Goal: Information Seeking & Learning: Find specific fact

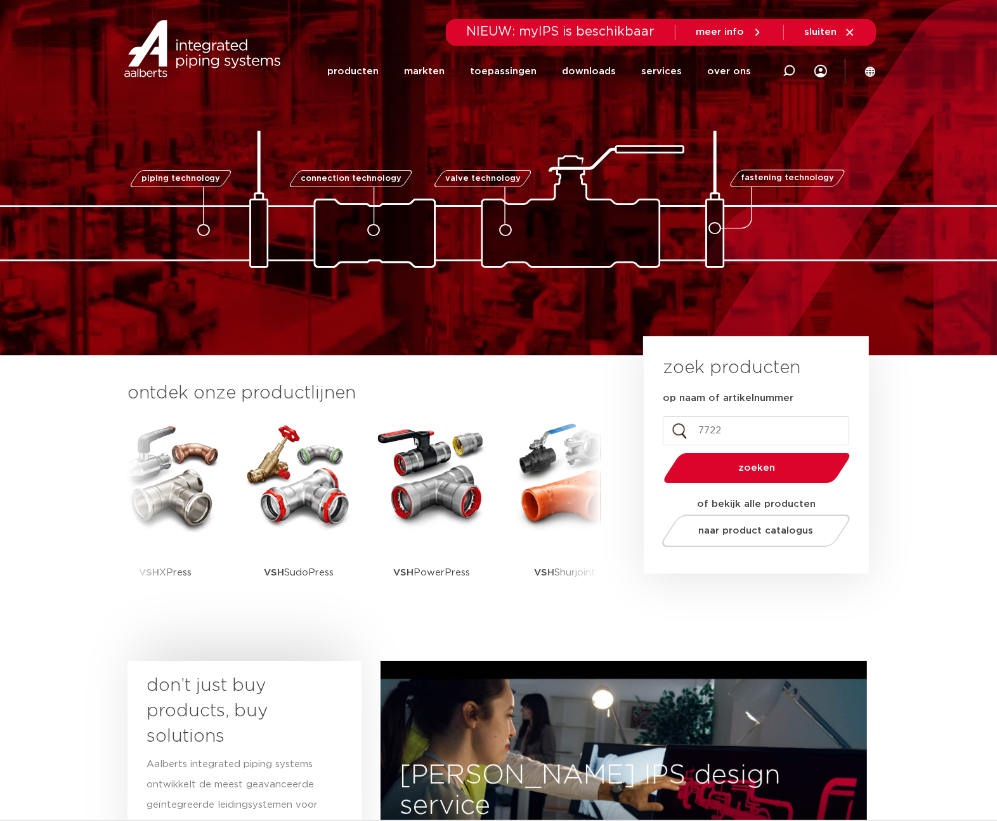
type input "7722"
click at [659, 452] on button "zoeken" at bounding box center [757, 468] width 197 height 32
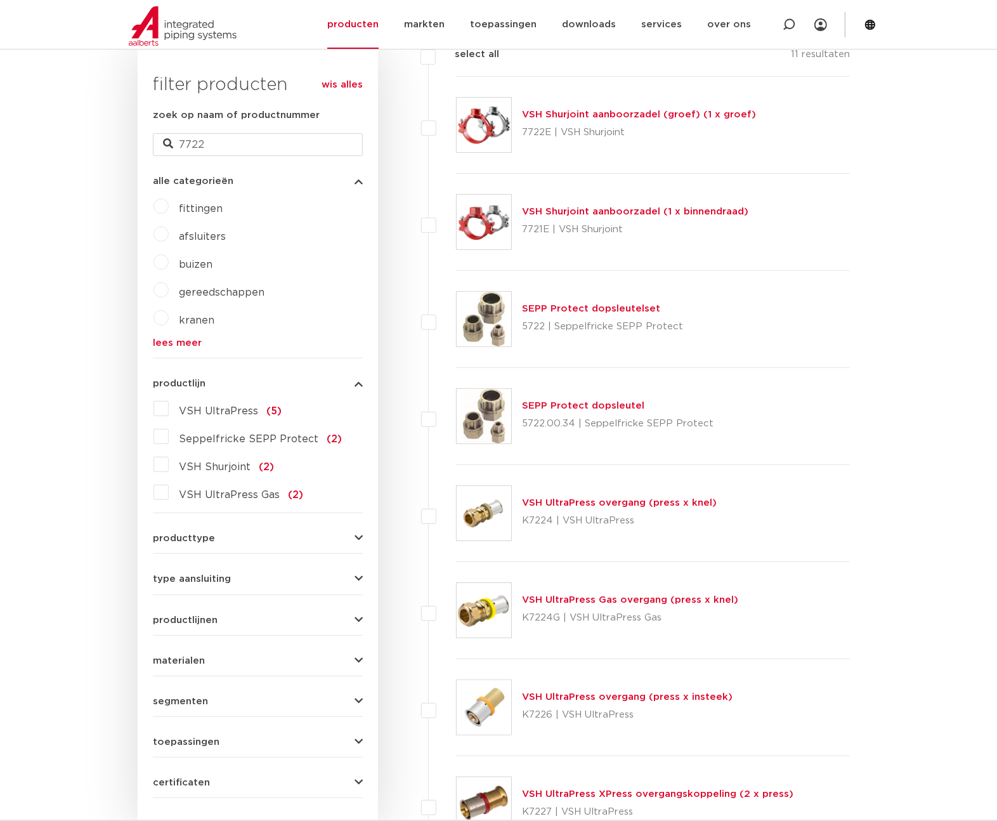
click at [661, 110] on link "VSH Shurjoint aanboorzadel (groef) (1 x groef)" at bounding box center [639, 115] width 234 height 10
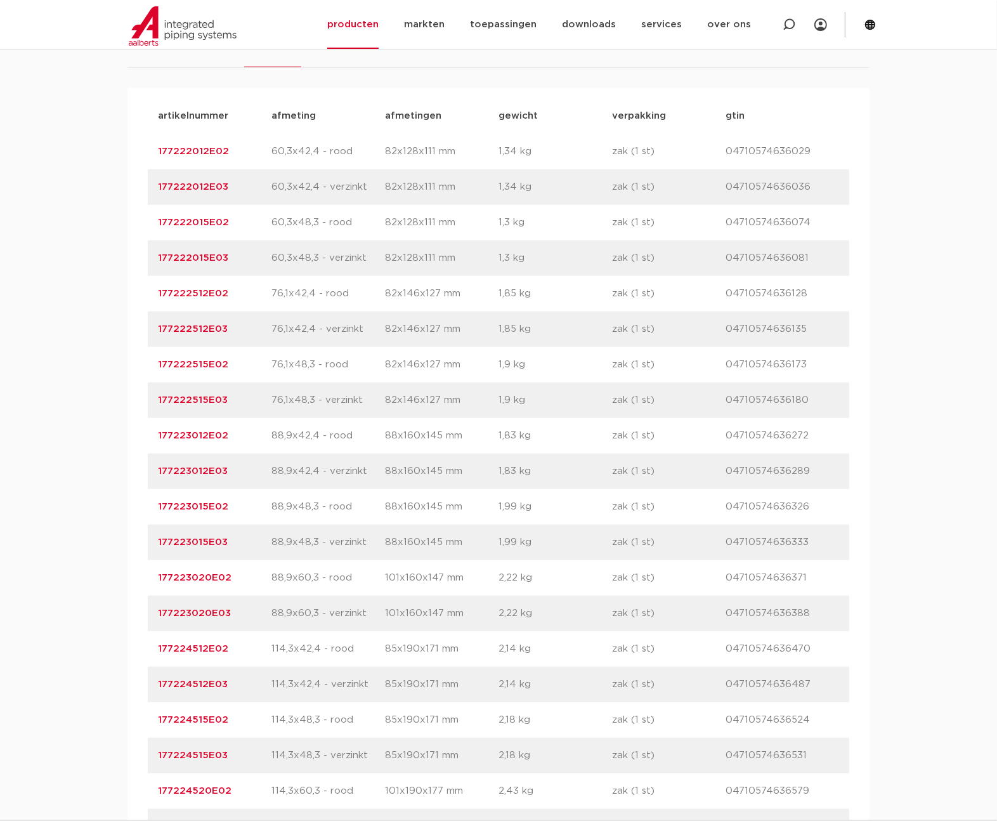
scroll to position [904, 0]
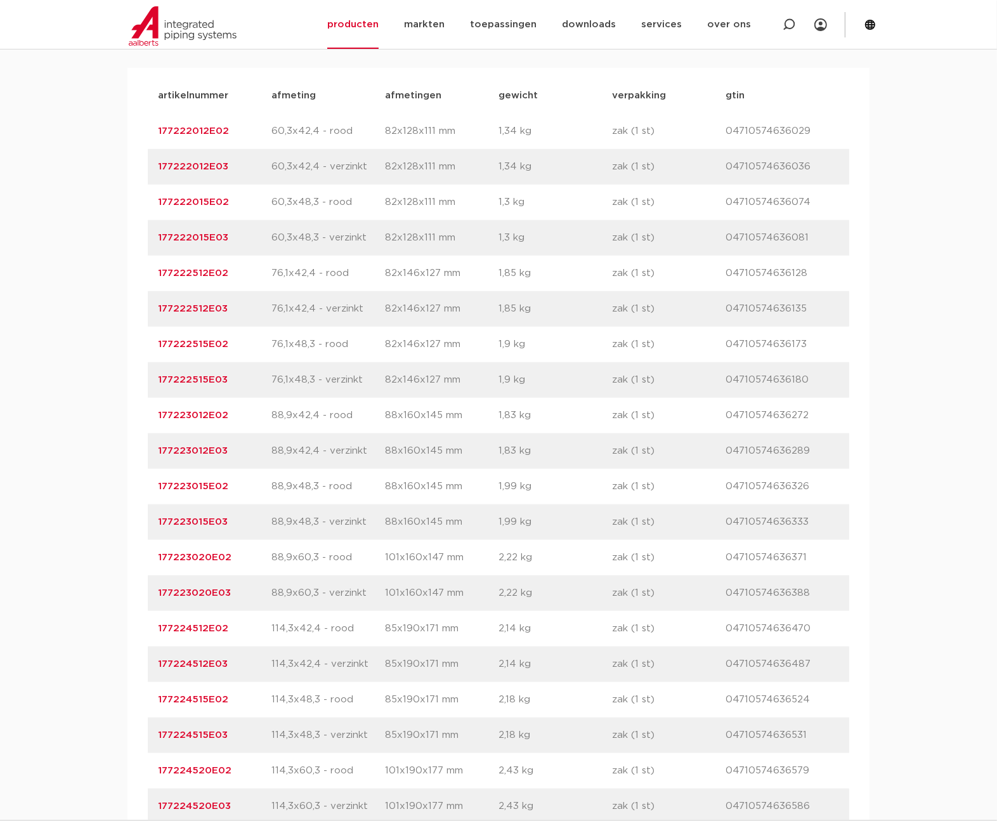
click at [205, 482] on link "177223015E02" at bounding box center [193, 487] width 70 height 10
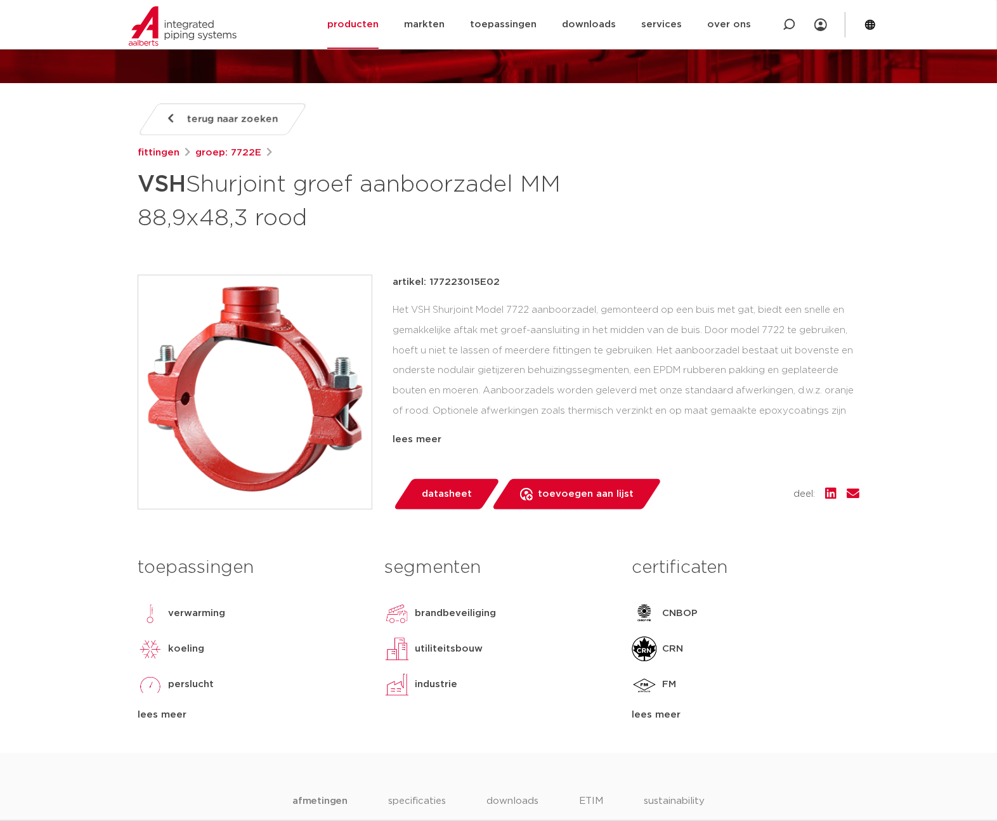
scroll to position [123, 0]
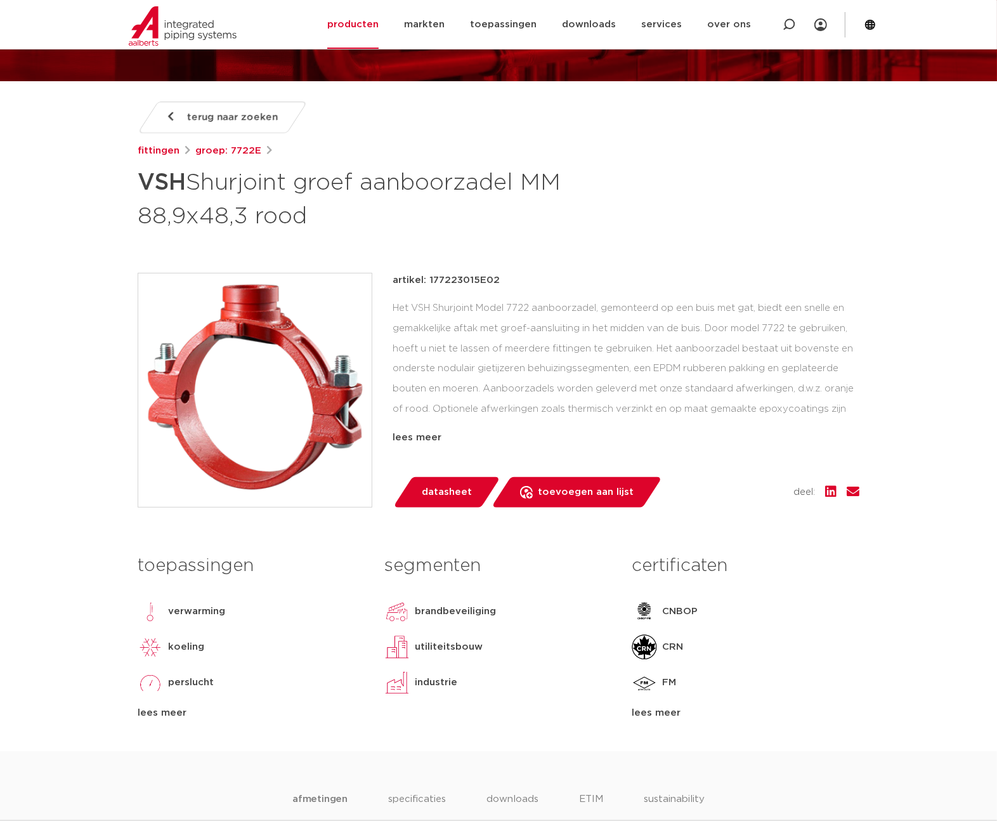
click at [676, 708] on div "lees meer" at bounding box center [746, 712] width 228 height 15
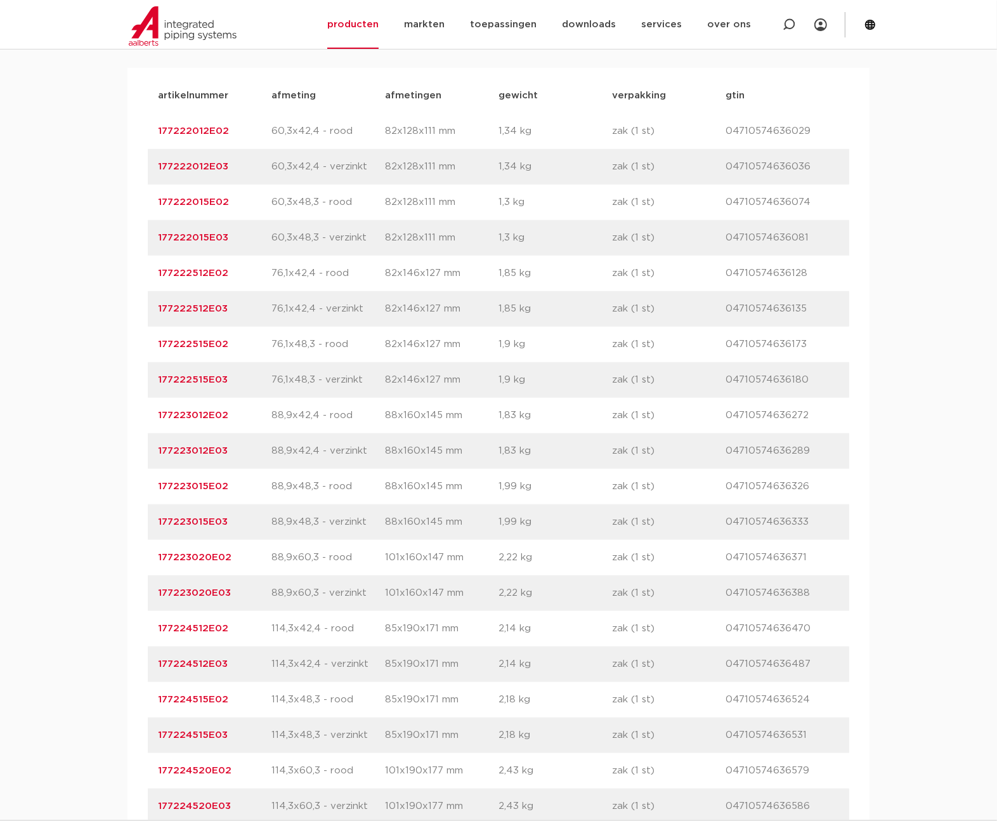
click at [202, 414] on link "177223012E02" at bounding box center [193, 415] width 70 height 10
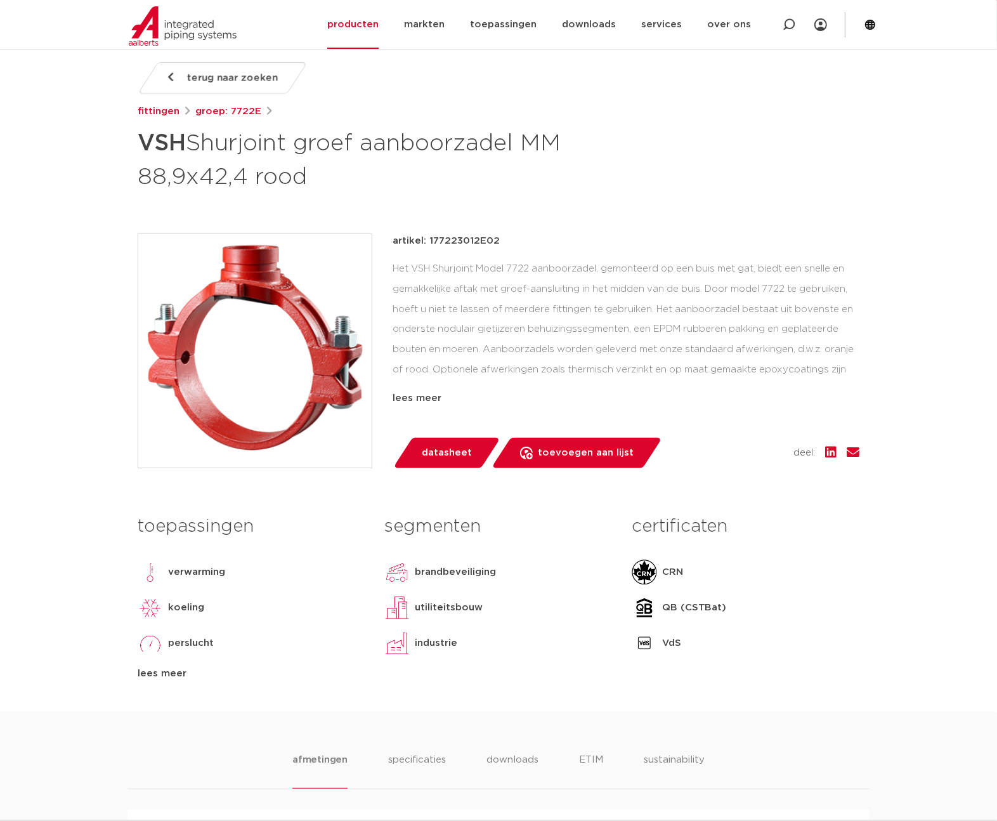
scroll to position [164, 0]
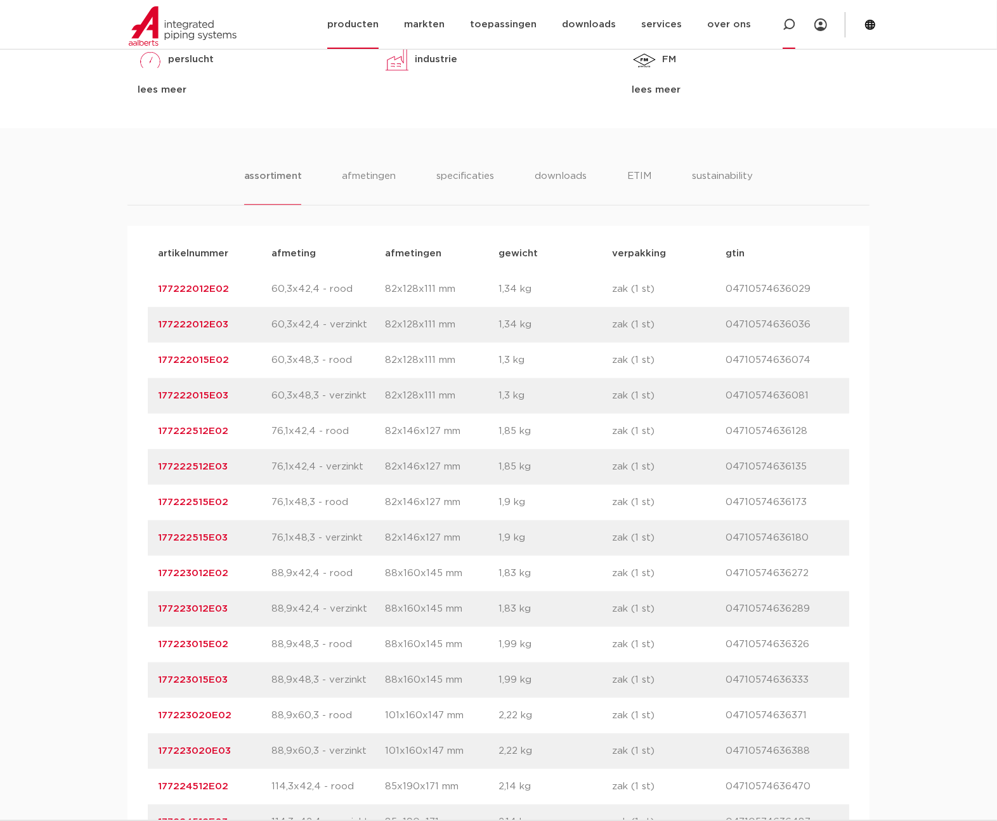
scroll to position [657, 0]
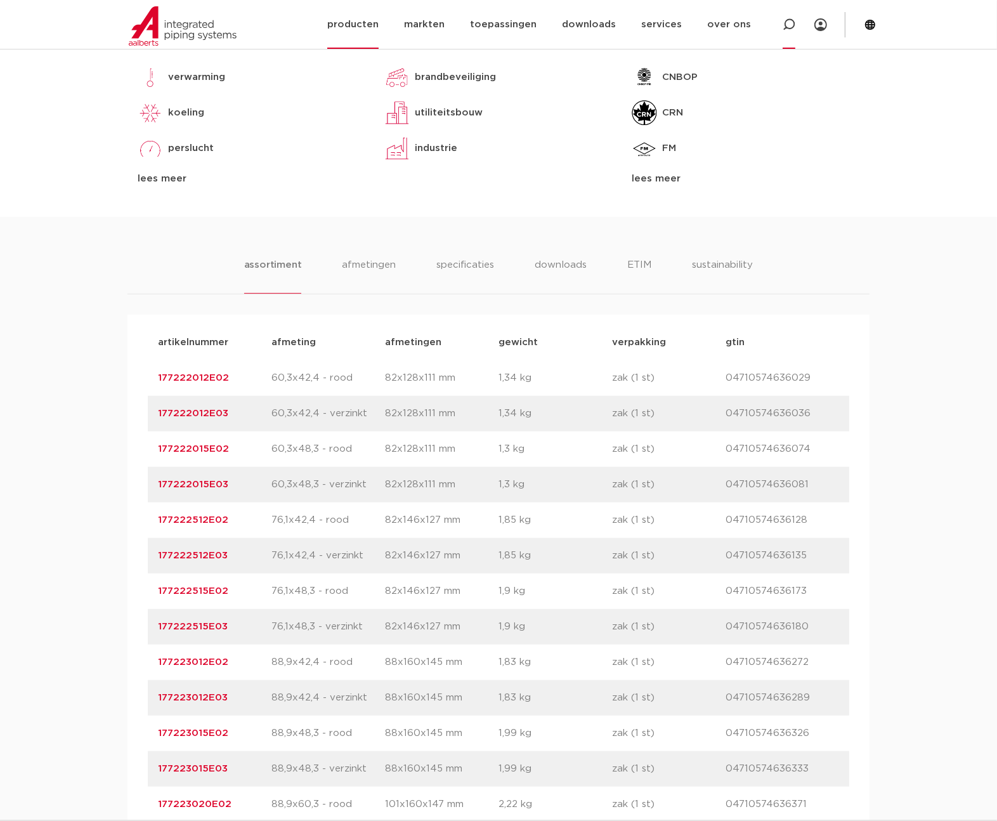
click at [785, 20] on icon at bounding box center [789, 24] width 13 height 13
type input "7721"
click button "Zoeken" at bounding box center [0, 0] width 0 height 0
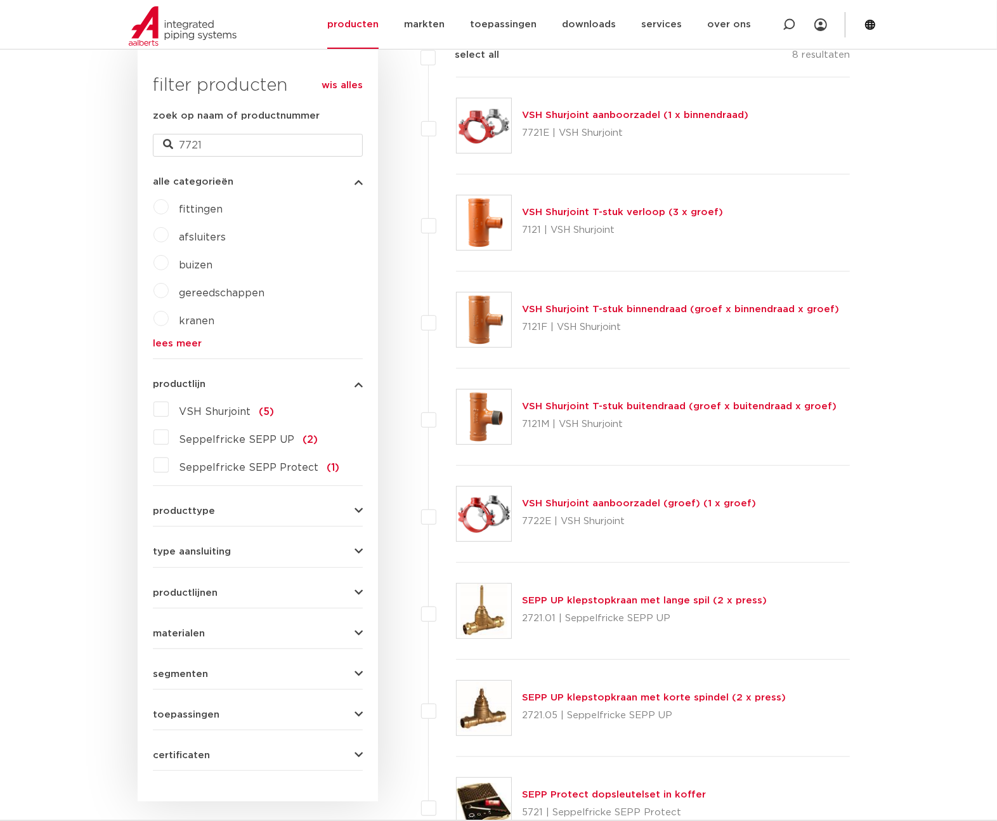
click at [662, 110] on link "VSH Shurjoint aanboorzadel (1 x binnendraad)" at bounding box center [635, 115] width 226 height 10
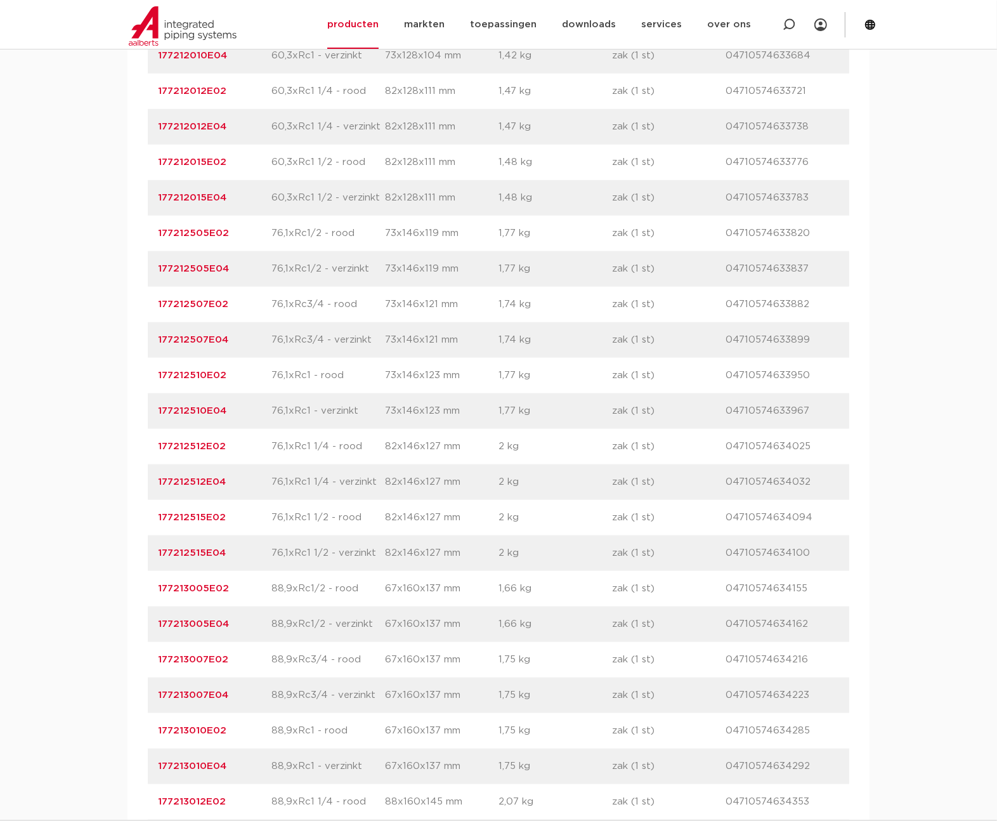
scroll to position [1193, 0]
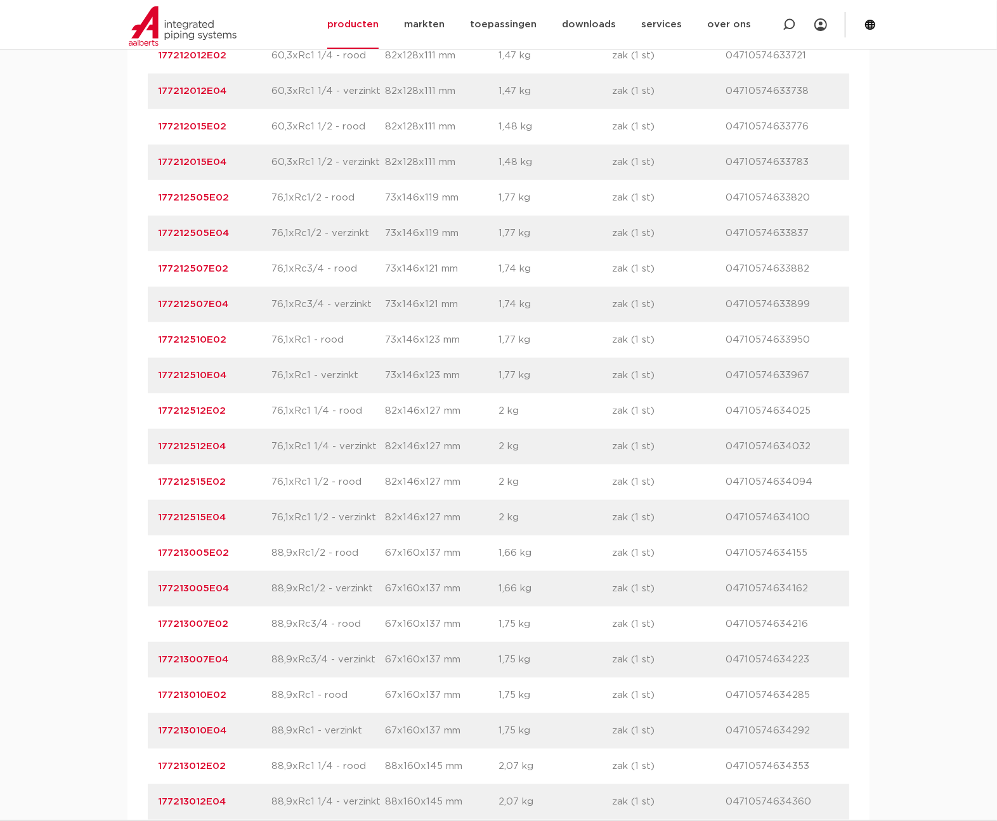
click at [198, 693] on link "177213010E02" at bounding box center [192, 695] width 69 height 10
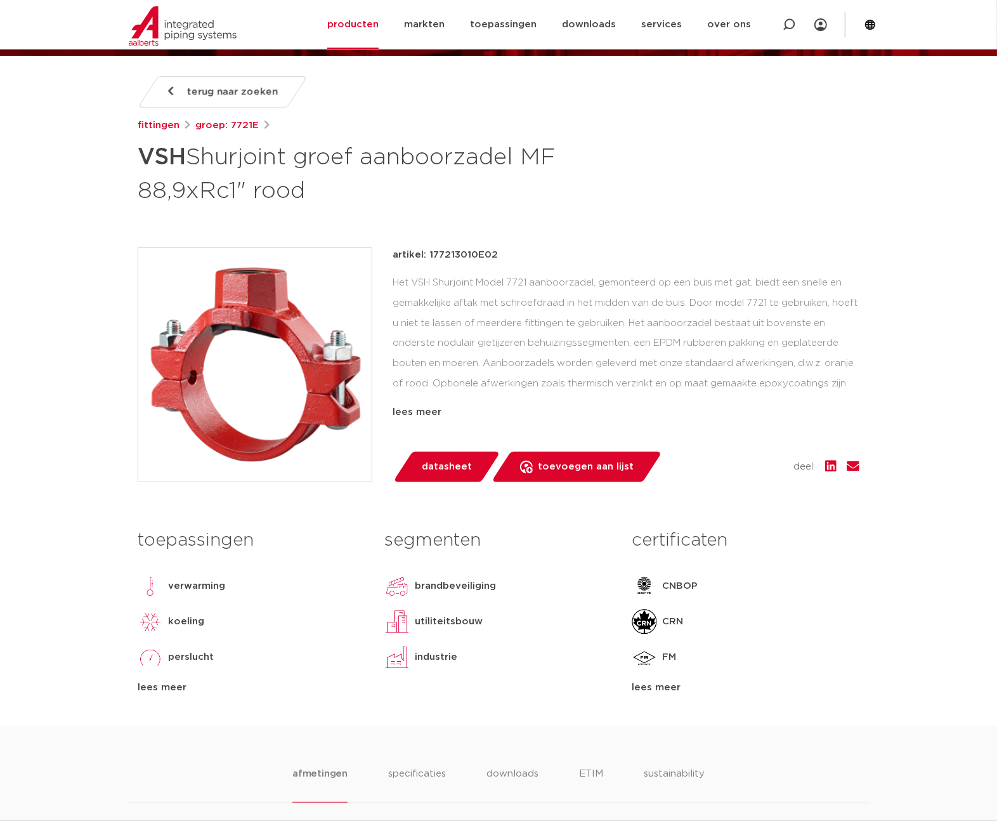
scroll to position [206, 0]
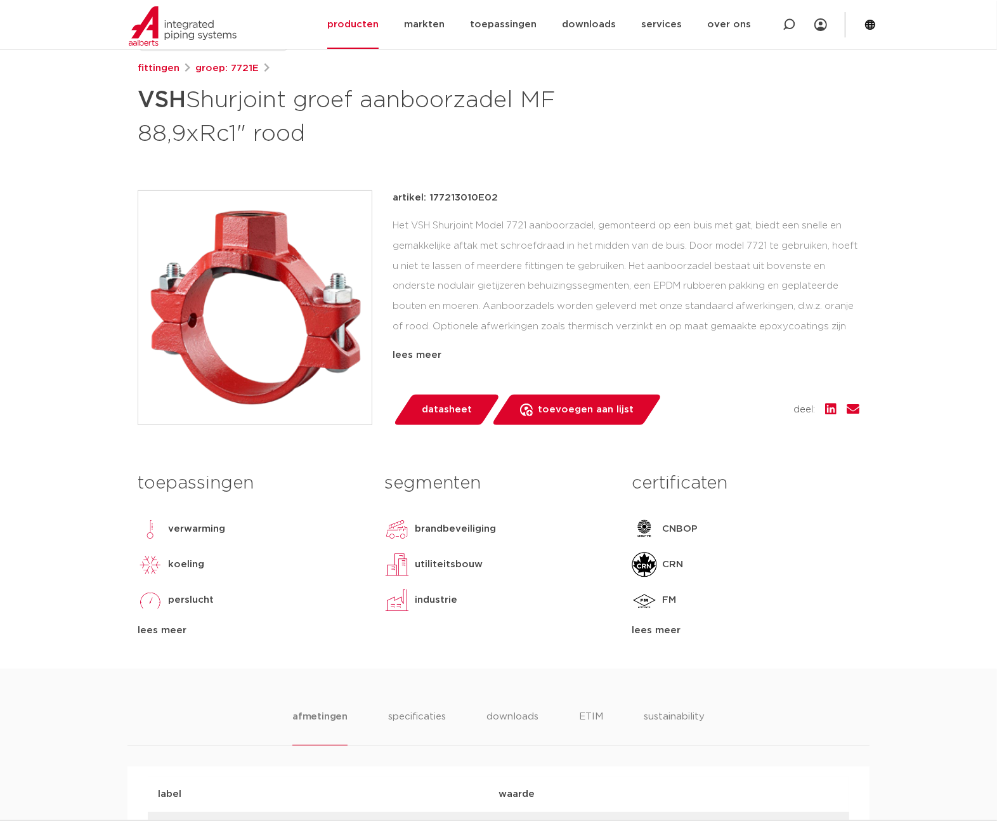
click at [666, 630] on div "lees meer" at bounding box center [746, 630] width 228 height 15
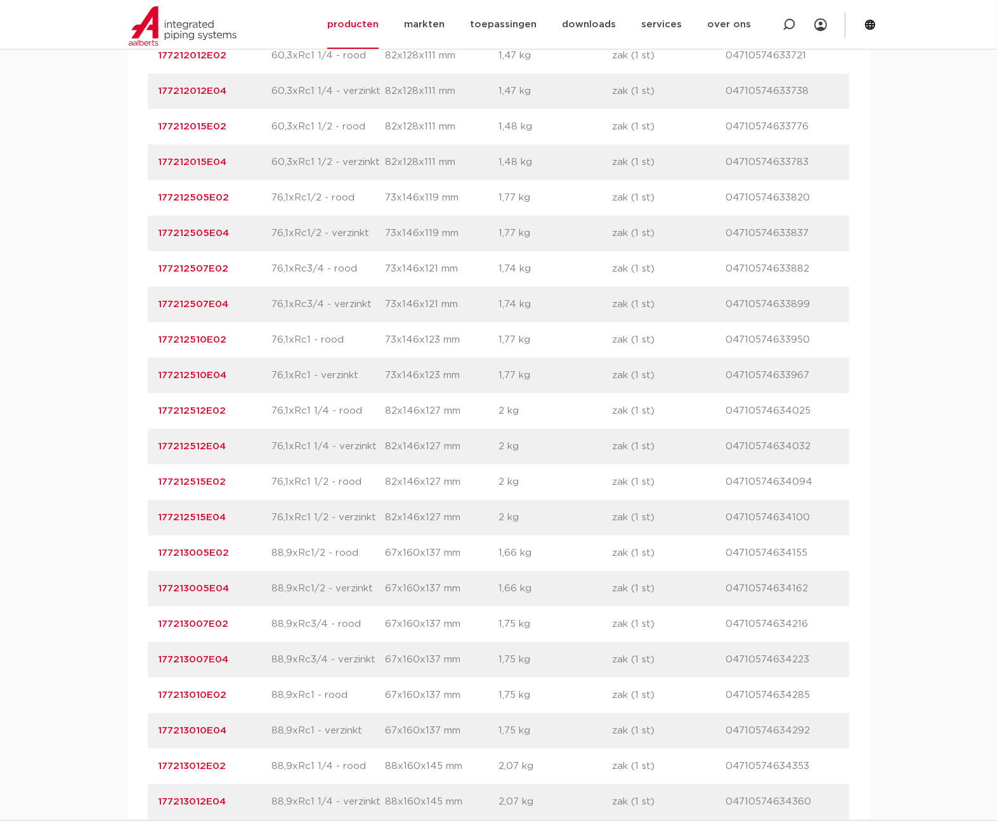
scroll to position [1193, 0]
click at [187, 622] on link "177213007E02" at bounding box center [193, 624] width 70 height 10
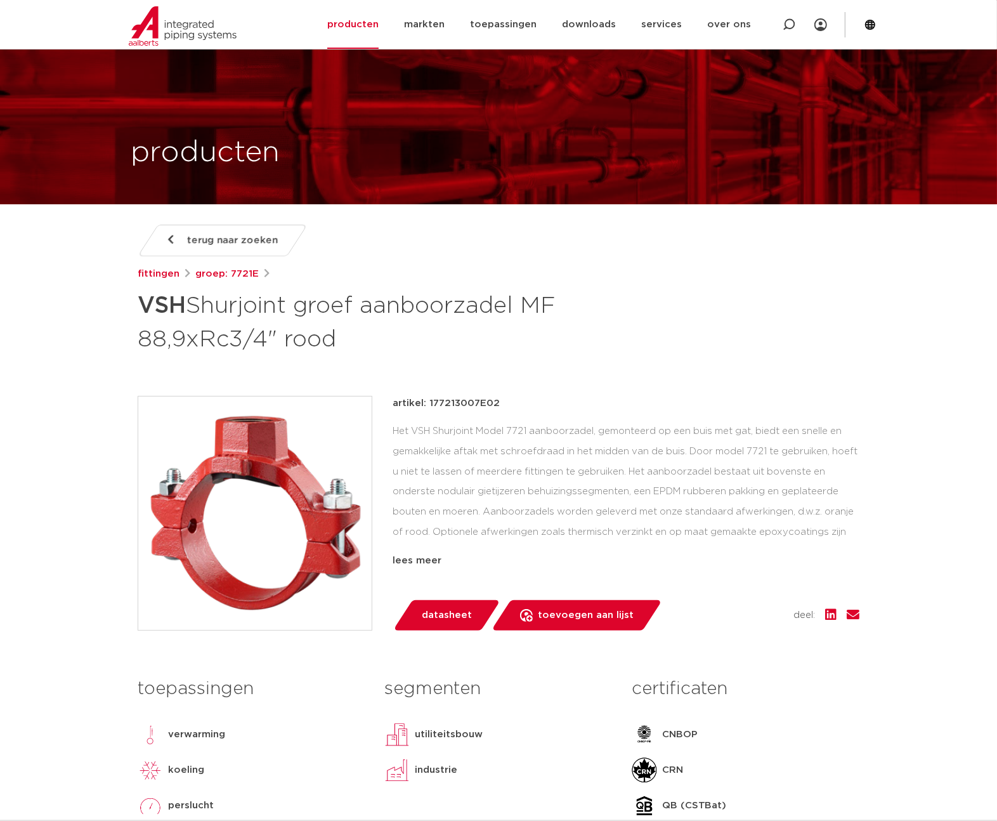
scroll to position [246, 0]
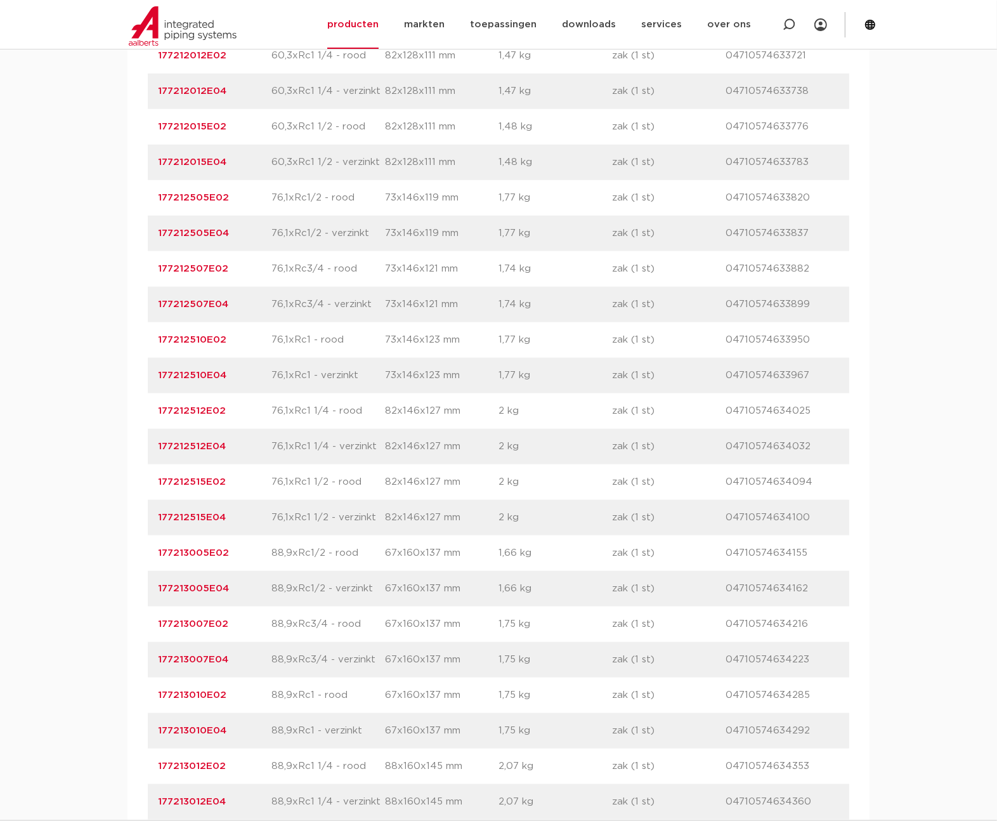
click at [206, 695] on link "177213010E02" at bounding box center [192, 695] width 69 height 10
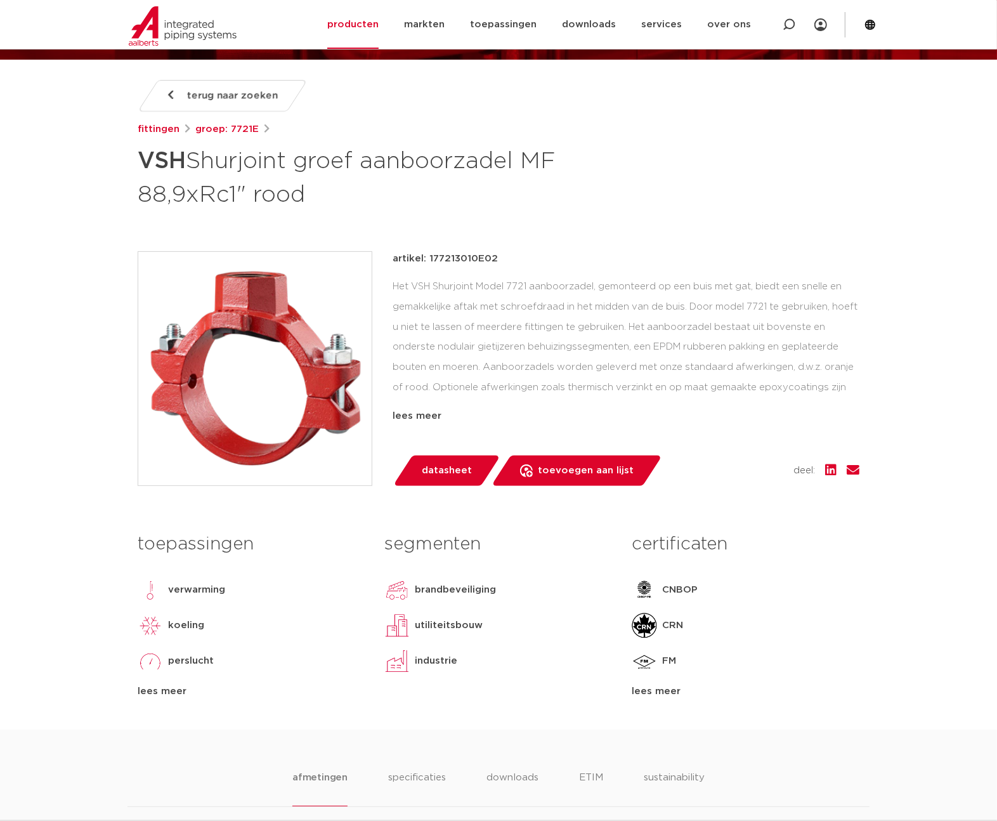
scroll to position [206, 0]
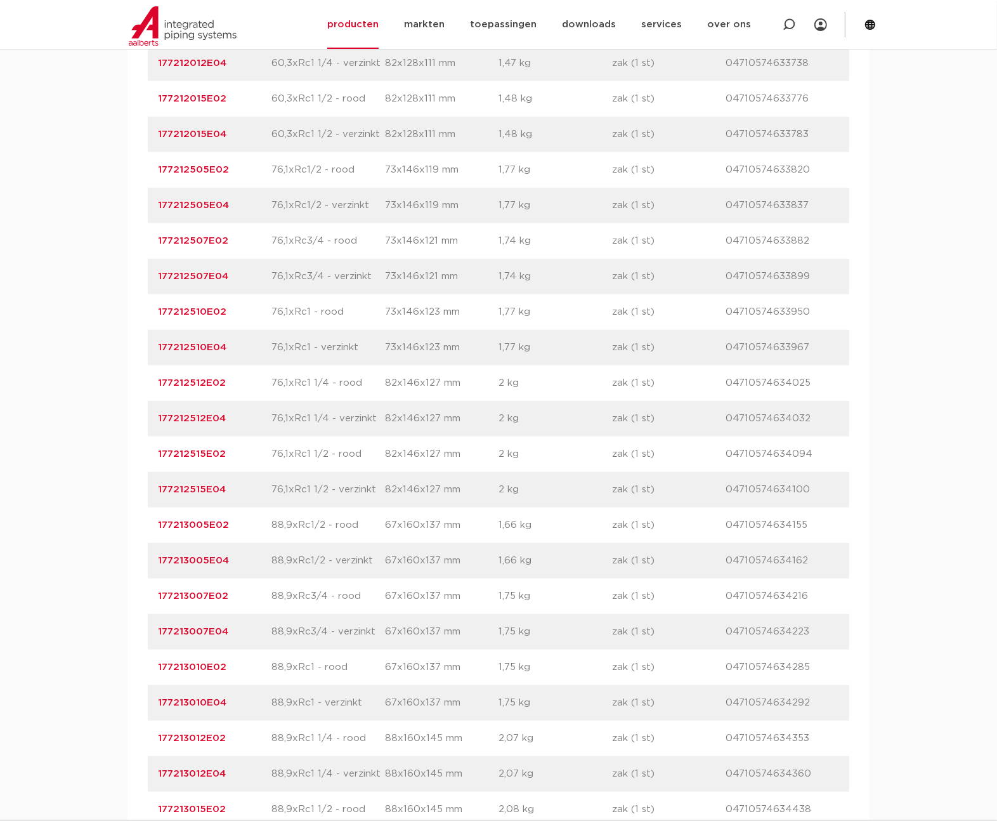
scroll to position [1275, 0]
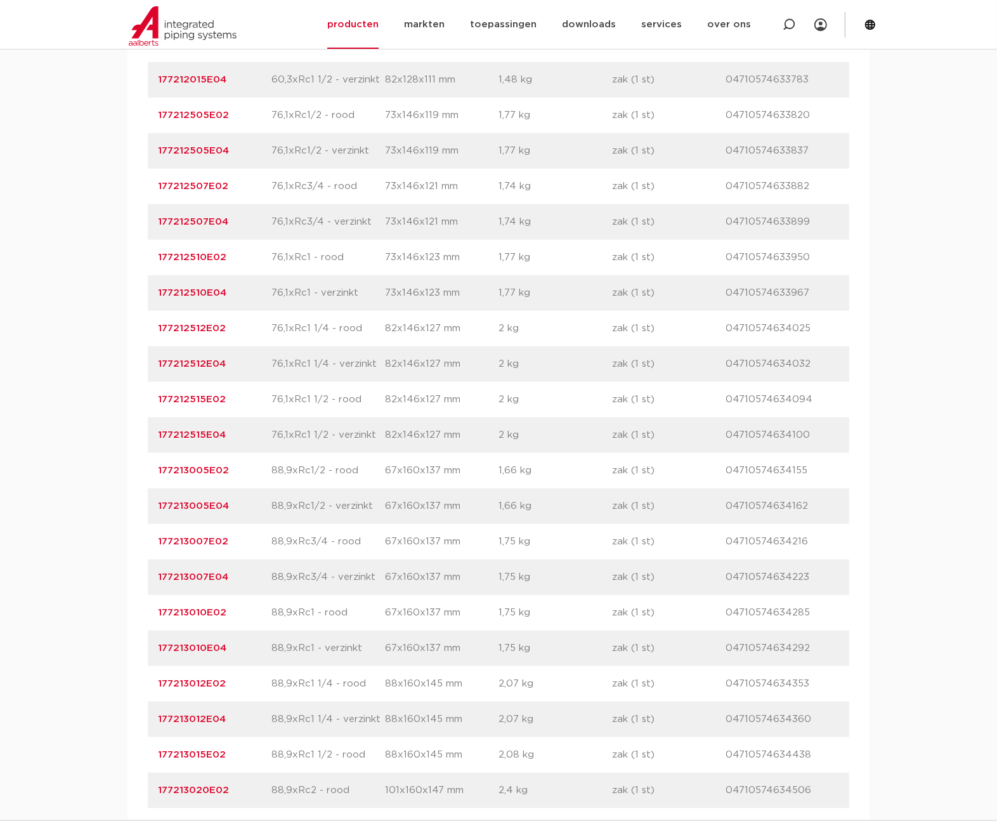
click at [212, 679] on link "177213012E02" at bounding box center [192, 684] width 68 height 10
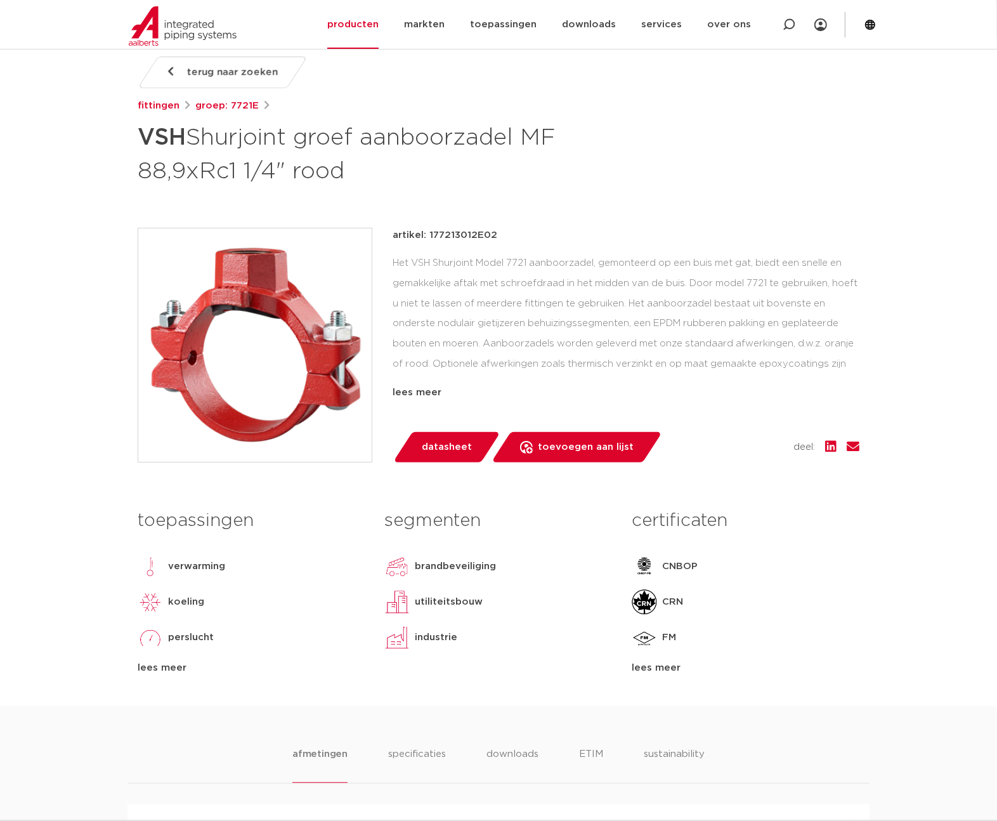
scroll to position [206, 0]
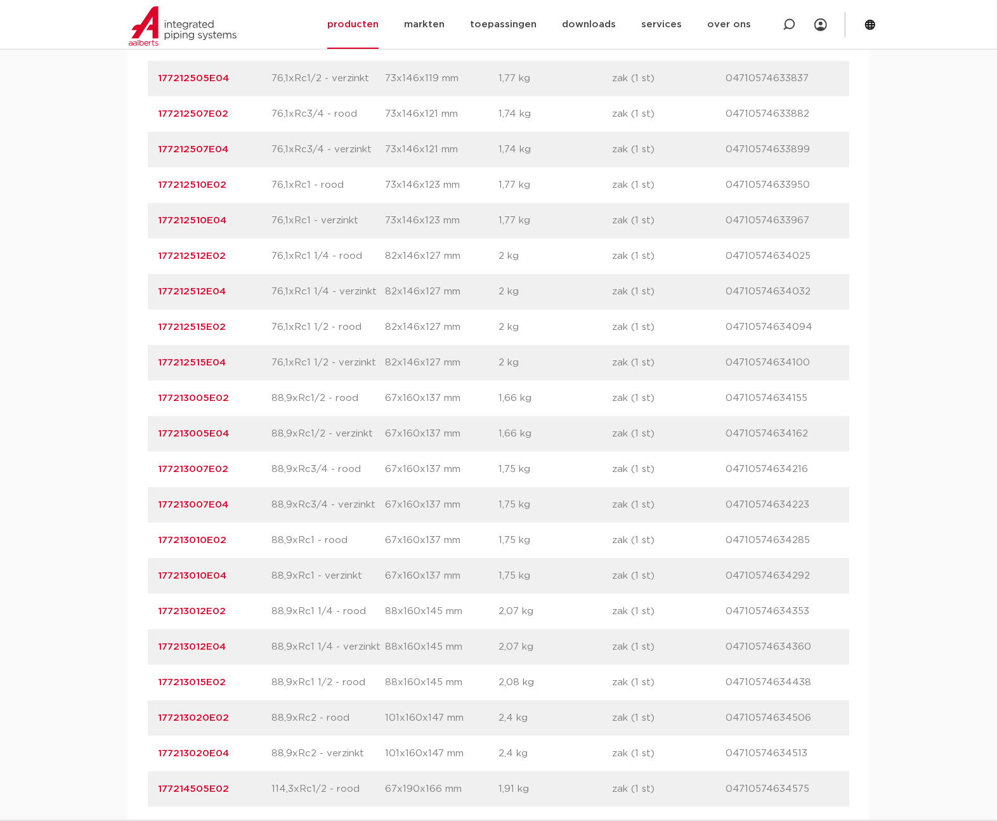
scroll to position [1358, 0]
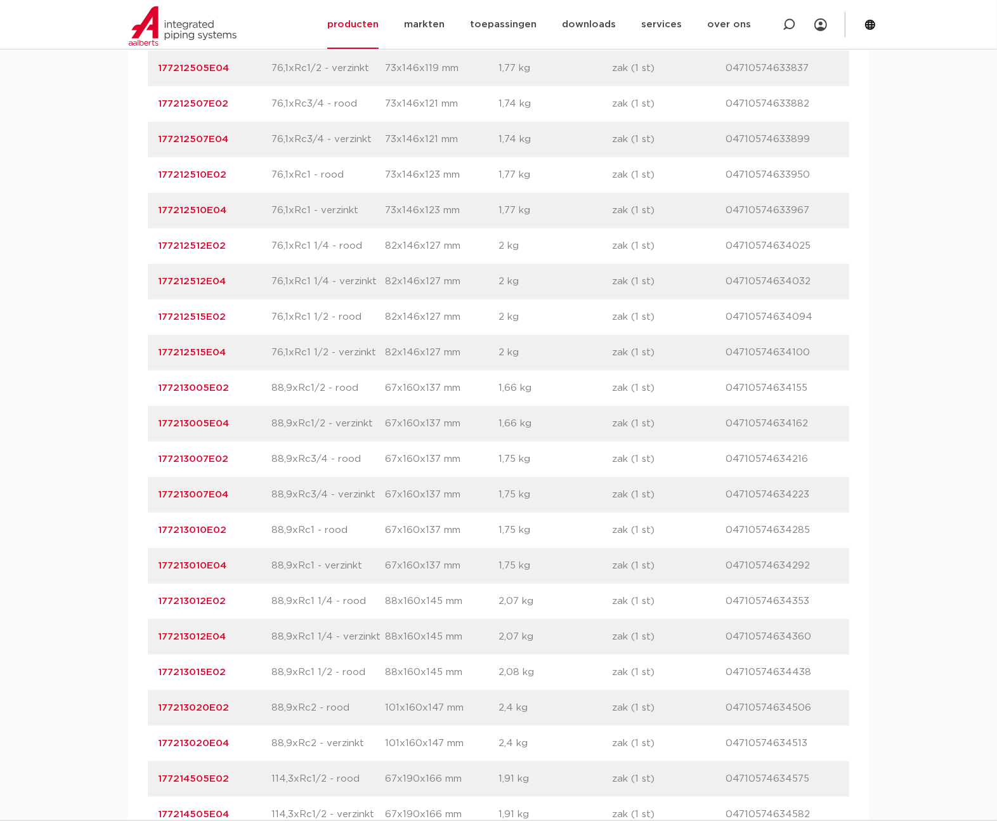
click at [179, 674] on link "177213015E02" at bounding box center [192, 672] width 68 height 10
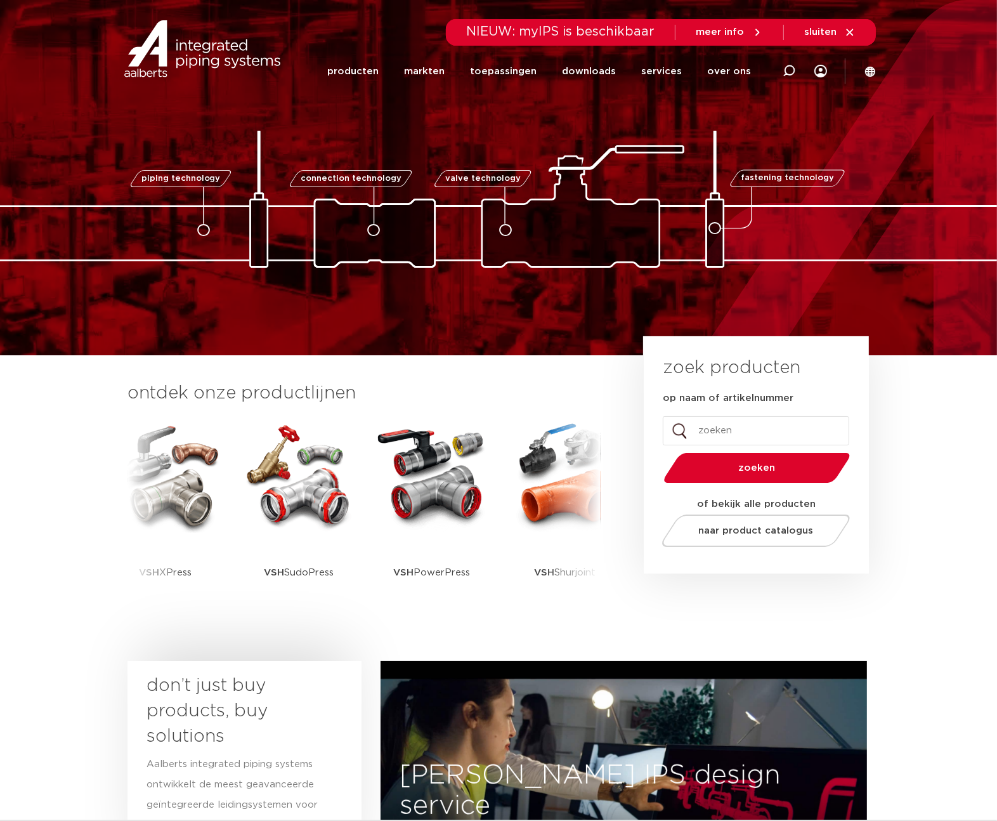
click at [741, 428] on input "op naam of artikelnummer" at bounding box center [756, 430] width 187 height 29
type input "7150"
click at [659, 452] on button "zoeken" at bounding box center [757, 468] width 197 height 32
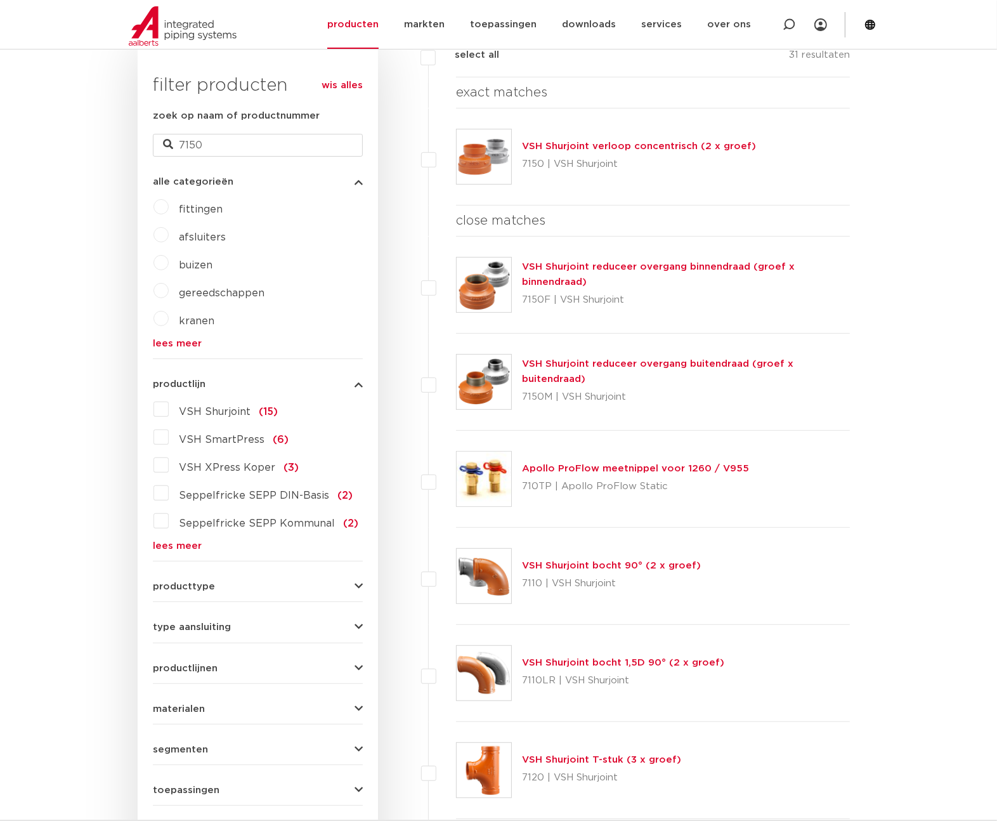
click at [618, 145] on link "VSH Shurjoint verloop concentrisch (2 x groef)" at bounding box center [639, 146] width 234 height 10
click at [662, 145] on link "VSH Shurjoint verloop concentrisch (2 x groef)" at bounding box center [639, 146] width 234 height 10
click at [626, 143] on link "VSH Shurjoint verloop concentrisch (2 x groef)" at bounding box center [639, 146] width 234 height 10
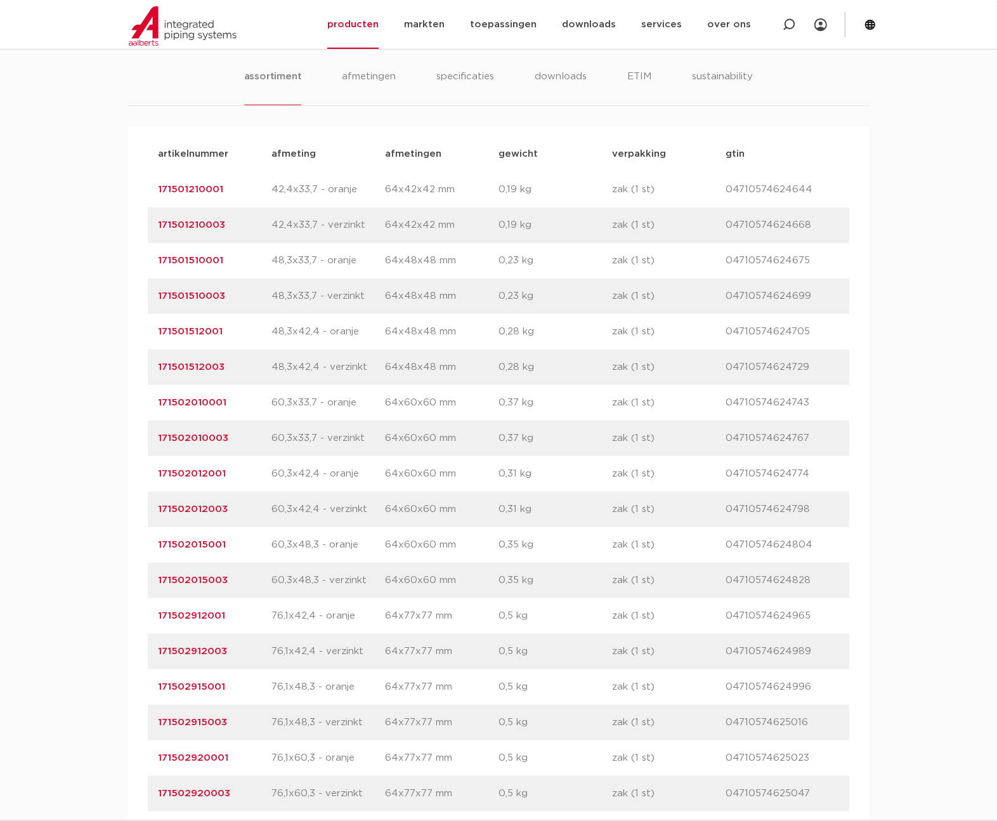
scroll to position [781, 0]
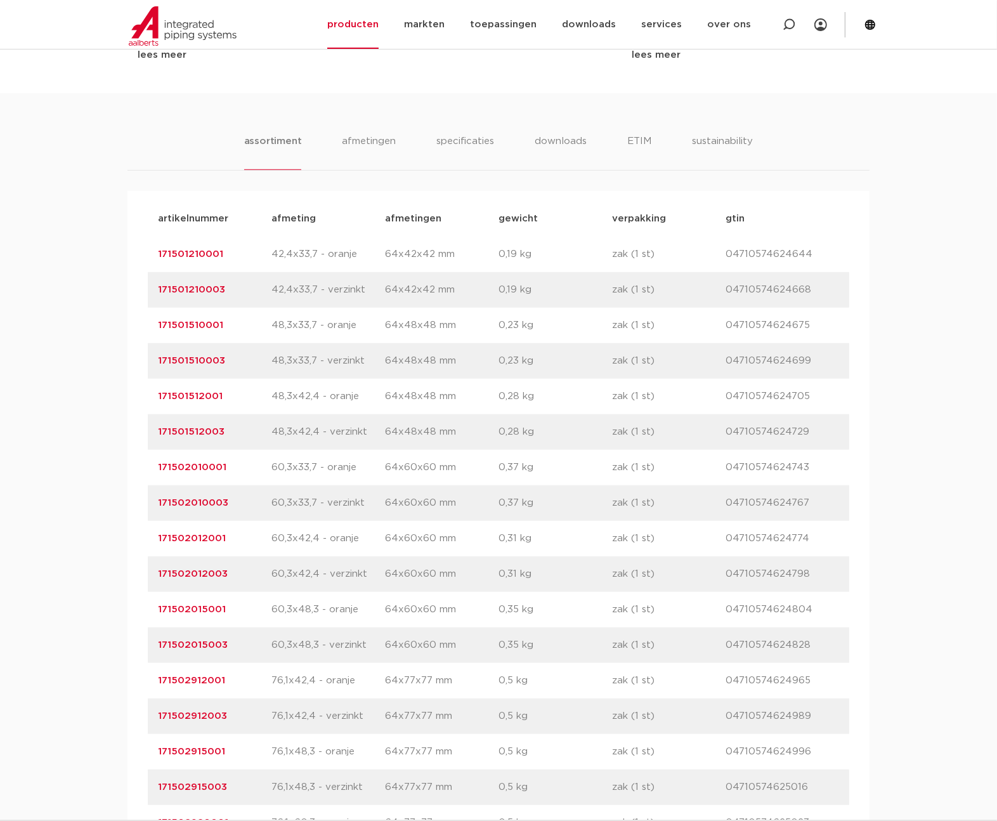
click at [199, 394] on link "171501512001" at bounding box center [190, 396] width 65 height 10
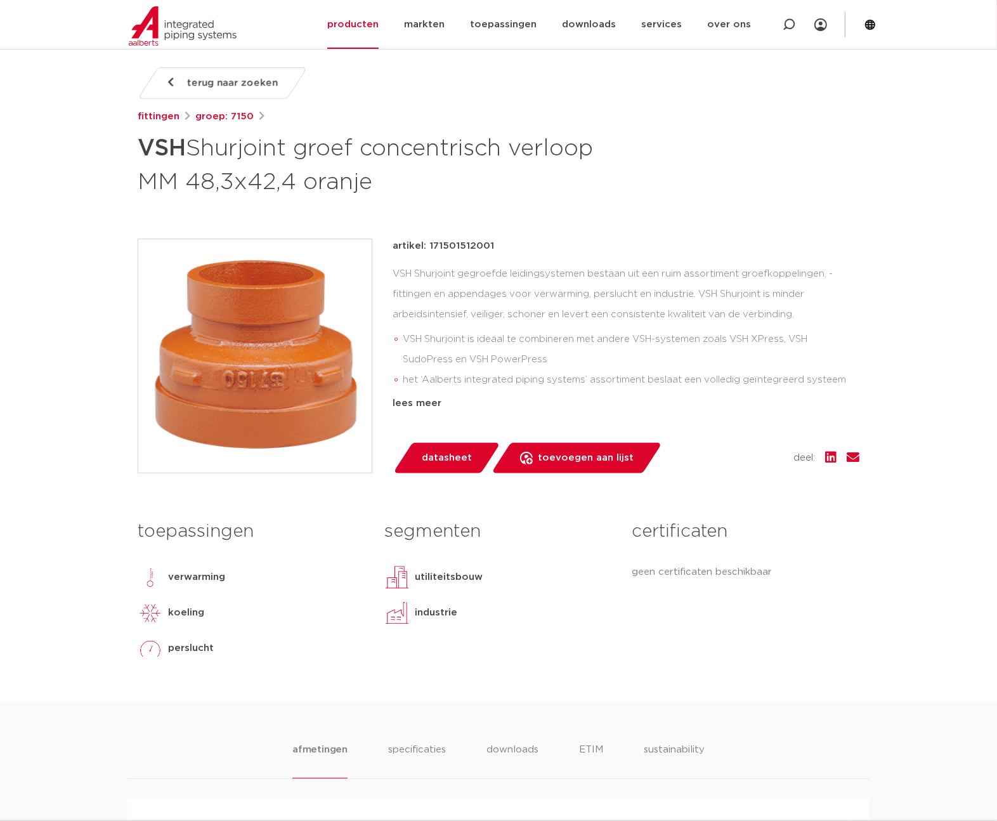
scroll to position [164, 0]
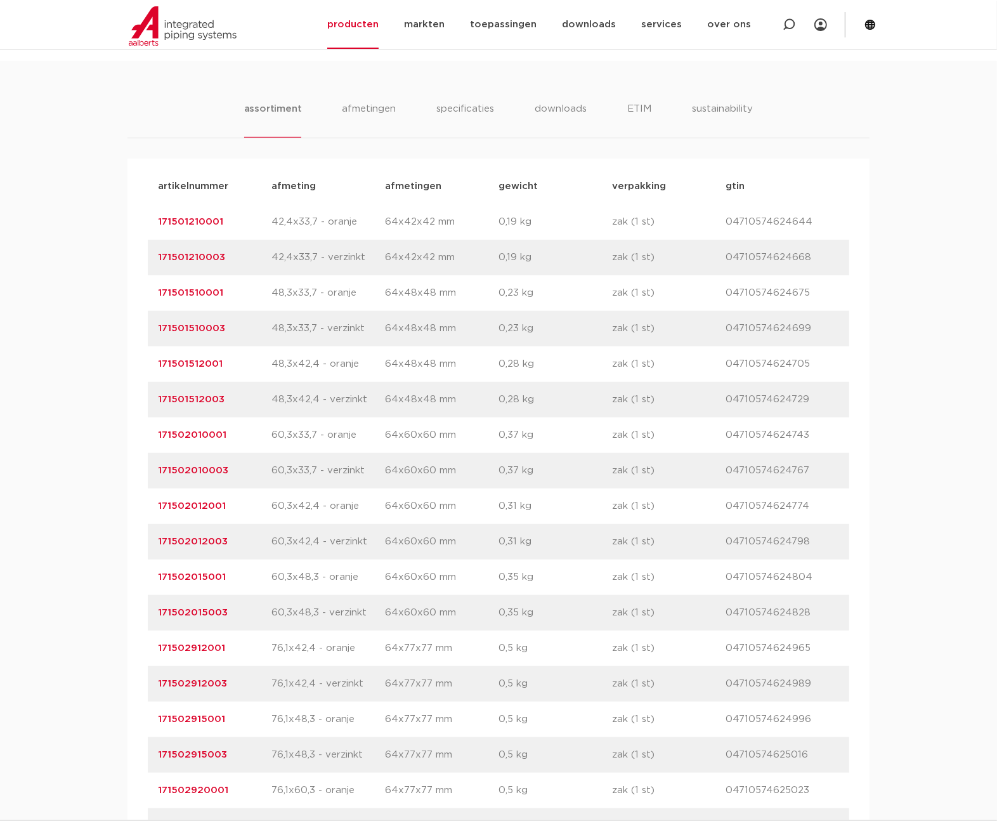
scroll to position [863, 0]
